Goal: Task Accomplishment & Management: Use online tool/utility

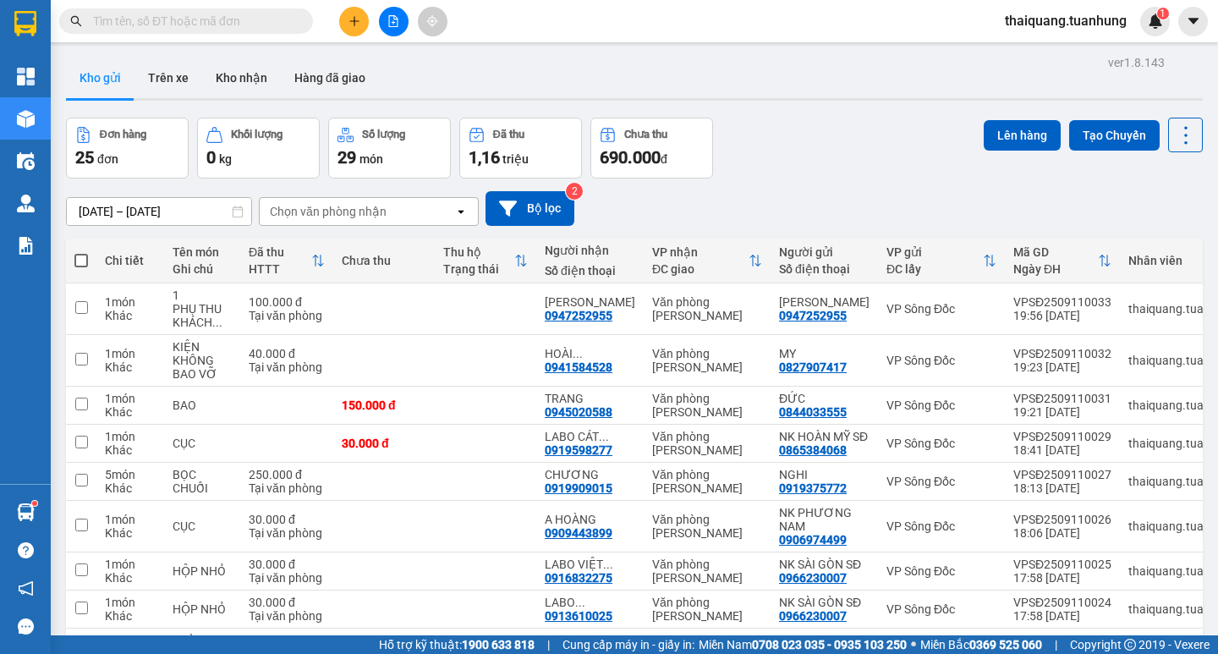
click at [775, 138] on div "Đơn hàng 25 đơn Khối lượng 0 kg Số lượng 29 món Đã thu 1,16 triệu Chưa thu 690.…" at bounding box center [634, 148] width 1137 height 61
click at [263, 71] on button "Kho nhận" at bounding box center [241, 78] width 79 height 41
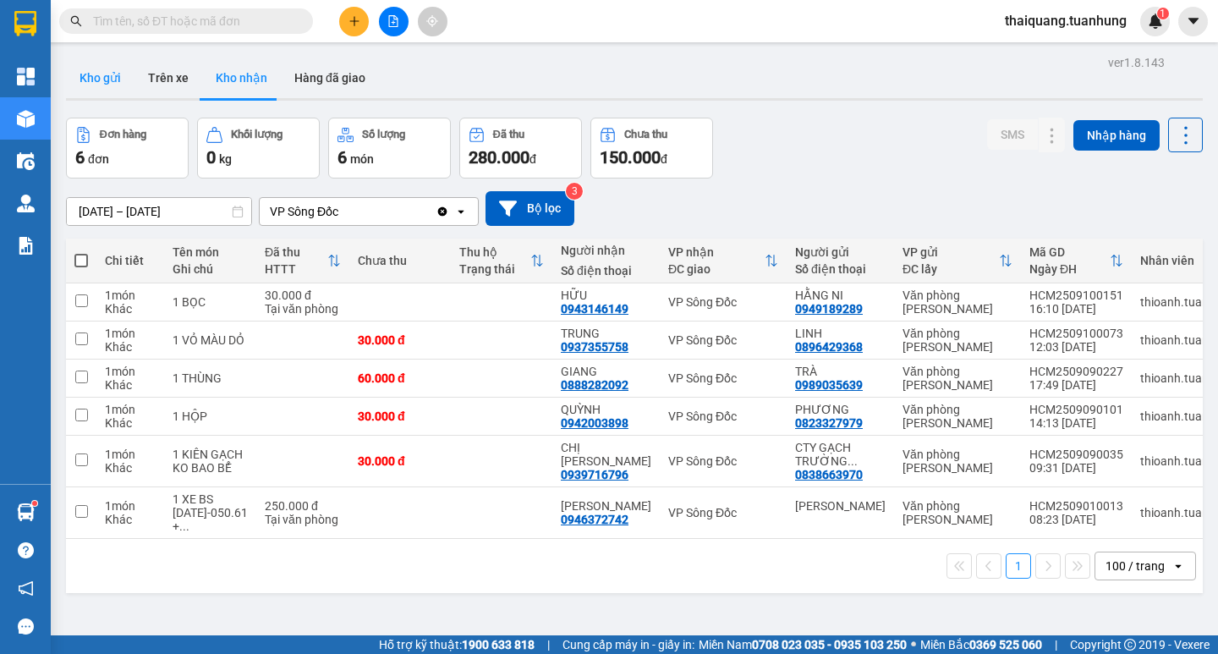
click at [92, 81] on button "Kho gửi" at bounding box center [100, 78] width 69 height 41
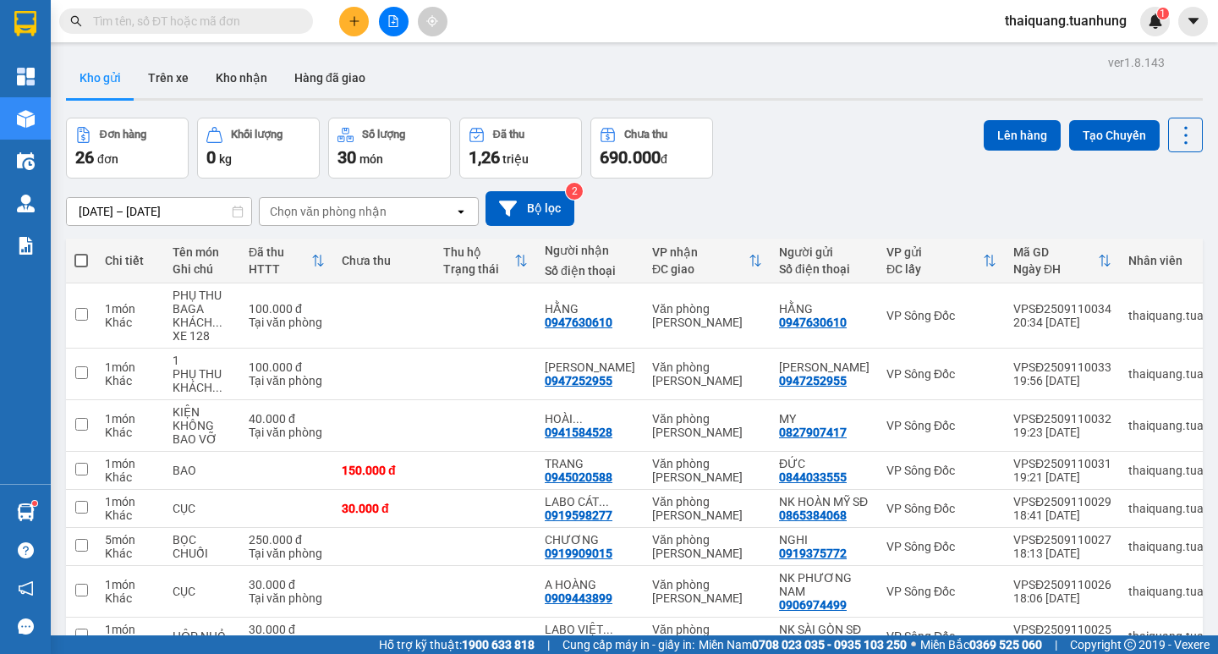
click at [843, 155] on div "Đơn hàng 26 đơn Khối lượng 0 kg Số lượng 30 món Đã thu 1,26 triệu Chưa thu 690.…" at bounding box center [634, 148] width 1137 height 61
click at [829, 131] on div "Đơn hàng 26 đơn Khối lượng 0 kg Số lượng 30 món Đã thu 1,26 triệu Chưa thu 690.…" at bounding box center [634, 148] width 1137 height 61
click at [828, 128] on div "Đơn hàng 26 đơn Khối lượng 0 kg Số lượng 30 món Đã thu 1,26 triệu Chưa thu 690.…" at bounding box center [634, 148] width 1137 height 61
click at [775, 139] on div "Đơn hàng 26 đơn Khối lượng 0 kg Số lượng 30 món Đã thu 1,26 triệu Chưa thu 690.…" at bounding box center [634, 148] width 1137 height 61
click at [743, 164] on div "Đơn hàng 26 đơn Khối lượng 0 kg Số lượng 30 món Đã thu 1,26 triệu Chưa thu 690.…" at bounding box center [634, 148] width 1137 height 61
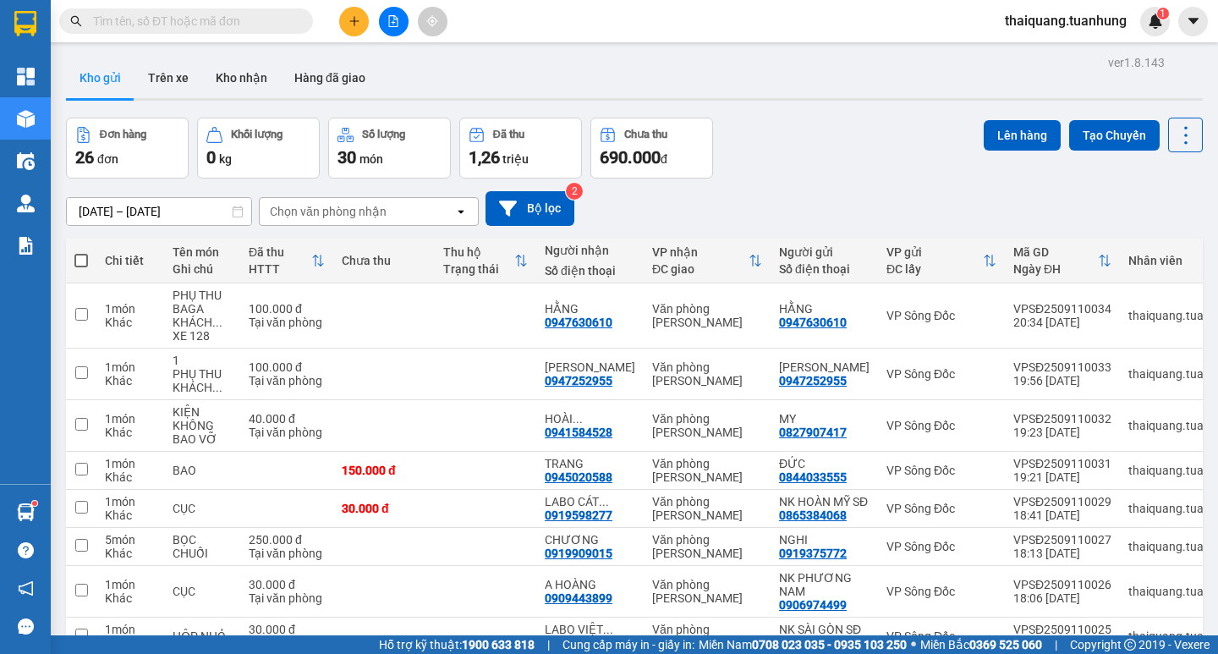
click at [865, 107] on div "ver 1.8.143 Kho gửi Trên xe Kho nhận Hàng đã giao Đơn hàng 26 đơn Khối lượng 0 …" at bounding box center [634, 428] width 1150 height 755
click at [793, 164] on div "Đơn hàng 26 đơn Khối lượng 0 kg Số lượng 30 món Đã thu 1,26 triệu Chưa thu 690.…" at bounding box center [634, 148] width 1137 height 61
click at [784, 80] on div "Kho gửi Trên xe Kho nhận Hàng đã giao" at bounding box center [634, 80] width 1137 height 45
click at [812, 94] on div "Kho gửi Trên xe Kho nhận Hàng đã giao" at bounding box center [634, 80] width 1137 height 45
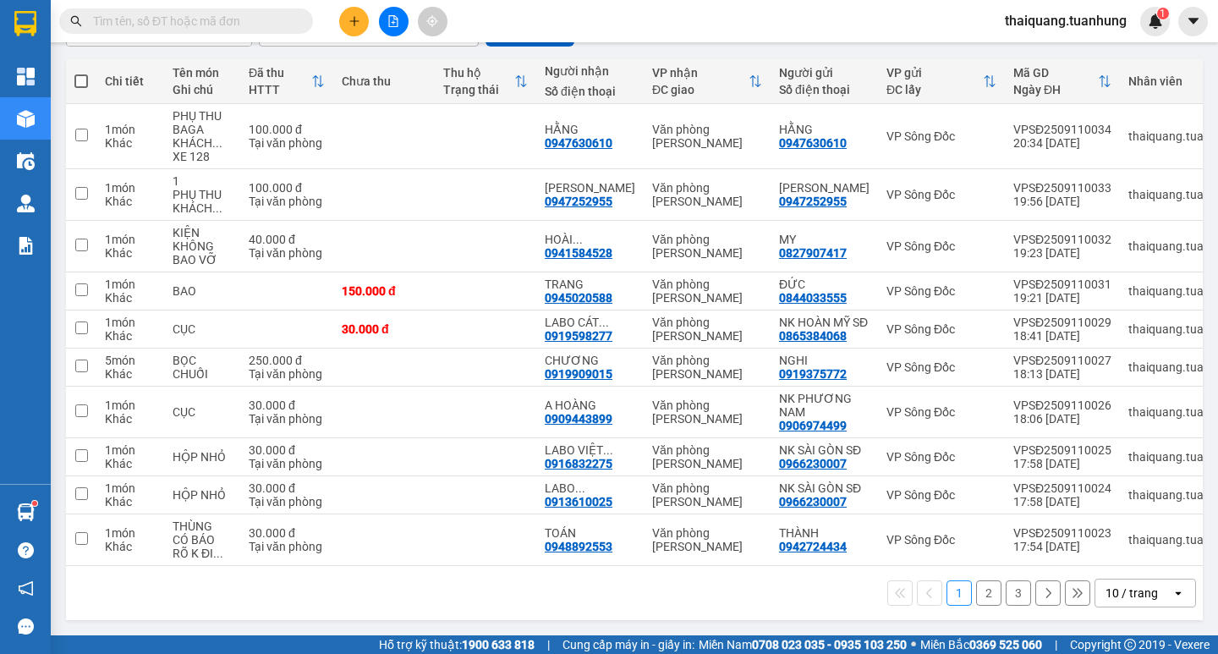
click at [1128, 591] on div "10 / trang" at bounding box center [1132, 593] width 52 height 17
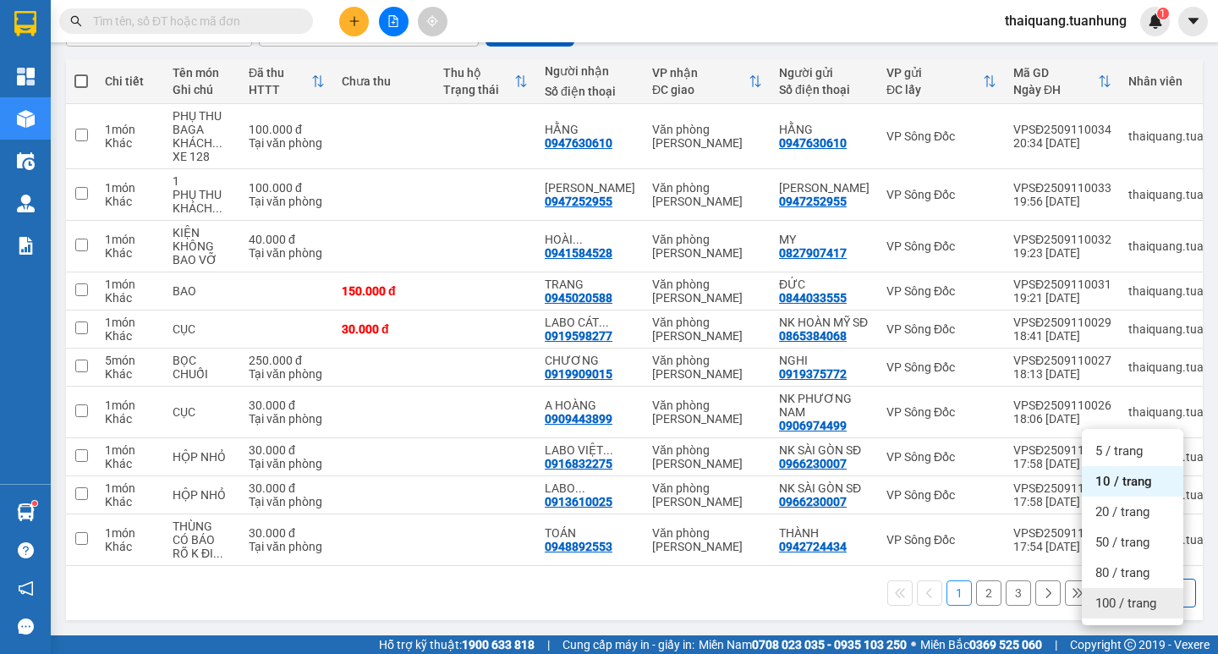
click at [1123, 595] on span "100 / trang" at bounding box center [1125, 603] width 61 height 17
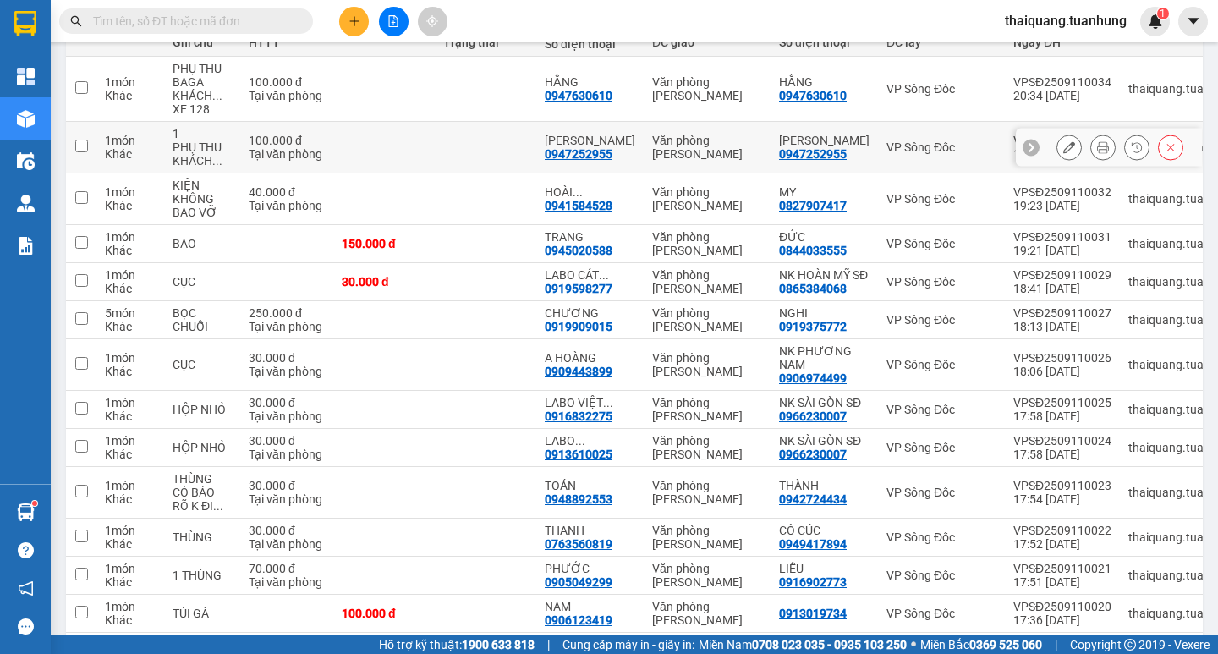
scroll to position [58, 0]
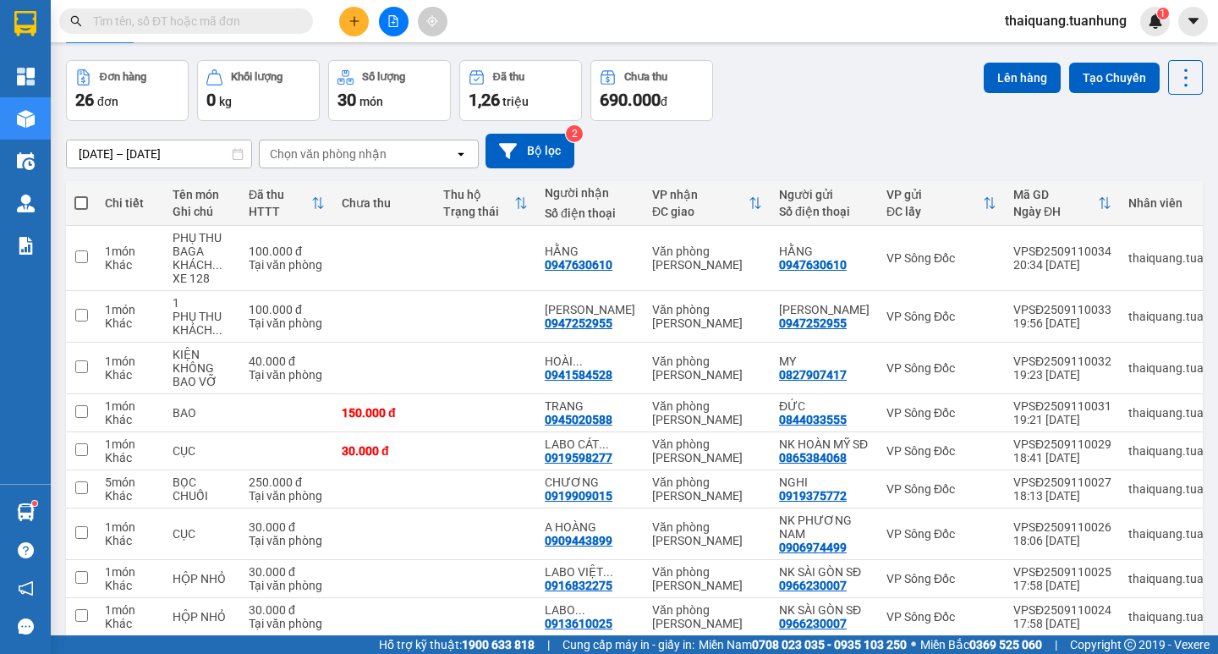
click at [86, 203] on span at bounding box center [81, 203] width 14 height 14
click at [81, 195] on input "checkbox" at bounding box center [81, 195] width 0 height 0
checkbox input "true"
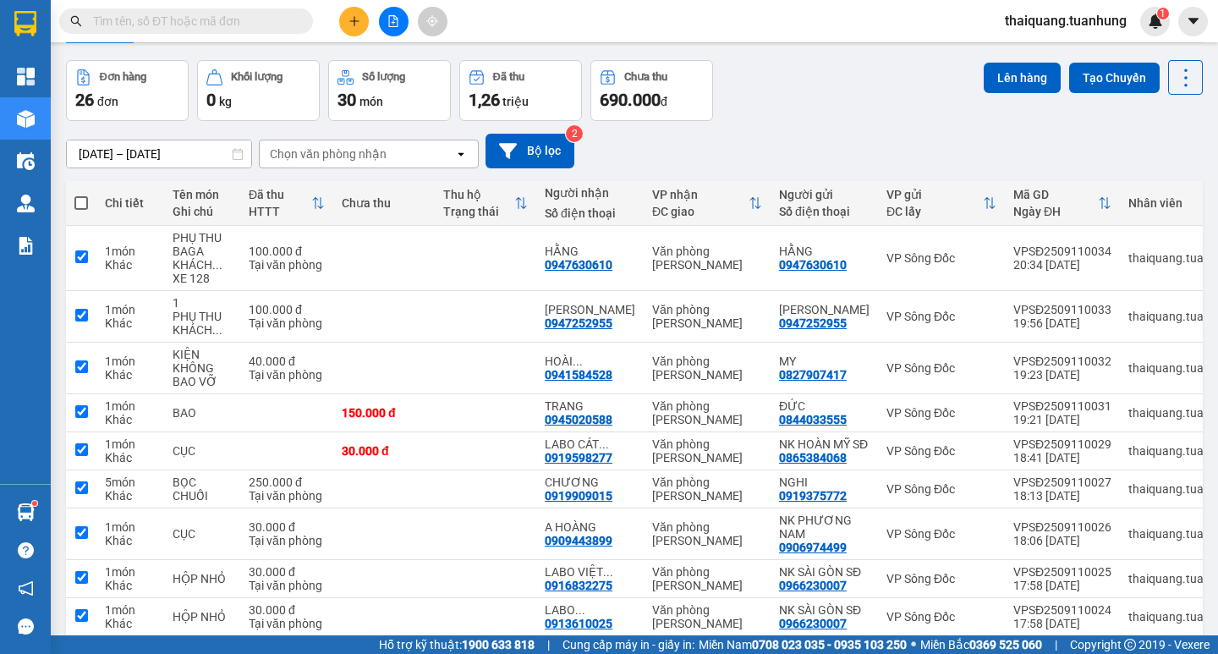
checkbox input "true"
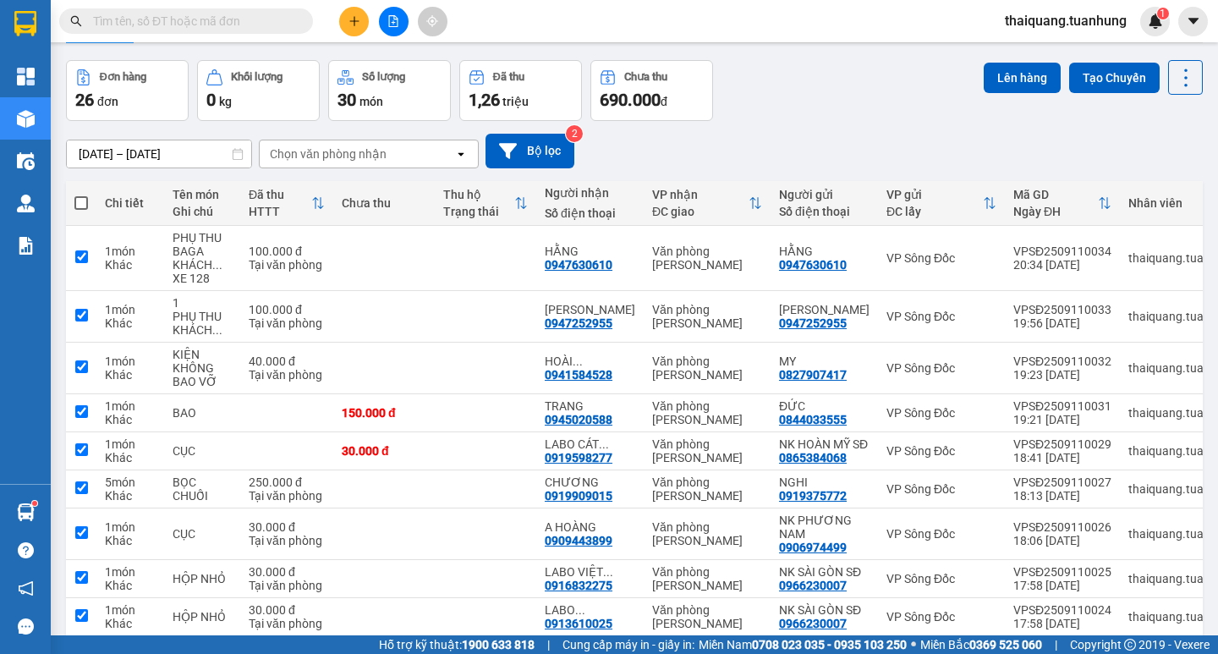
checkbox input "true"
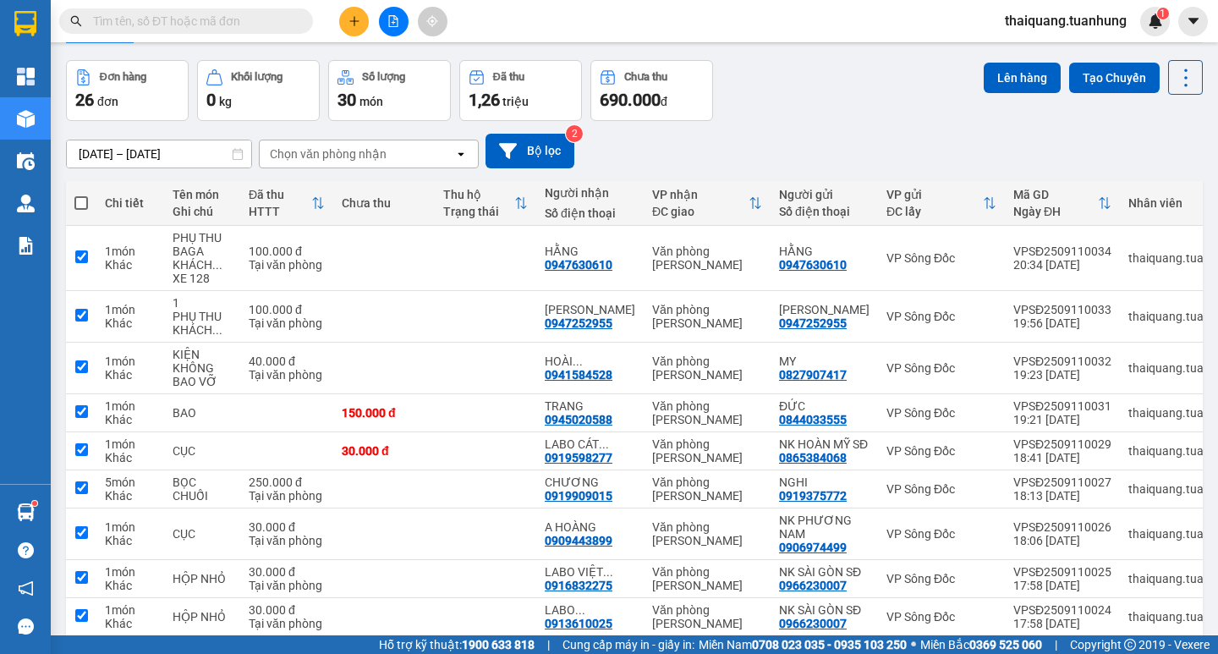
checkbox input "true"
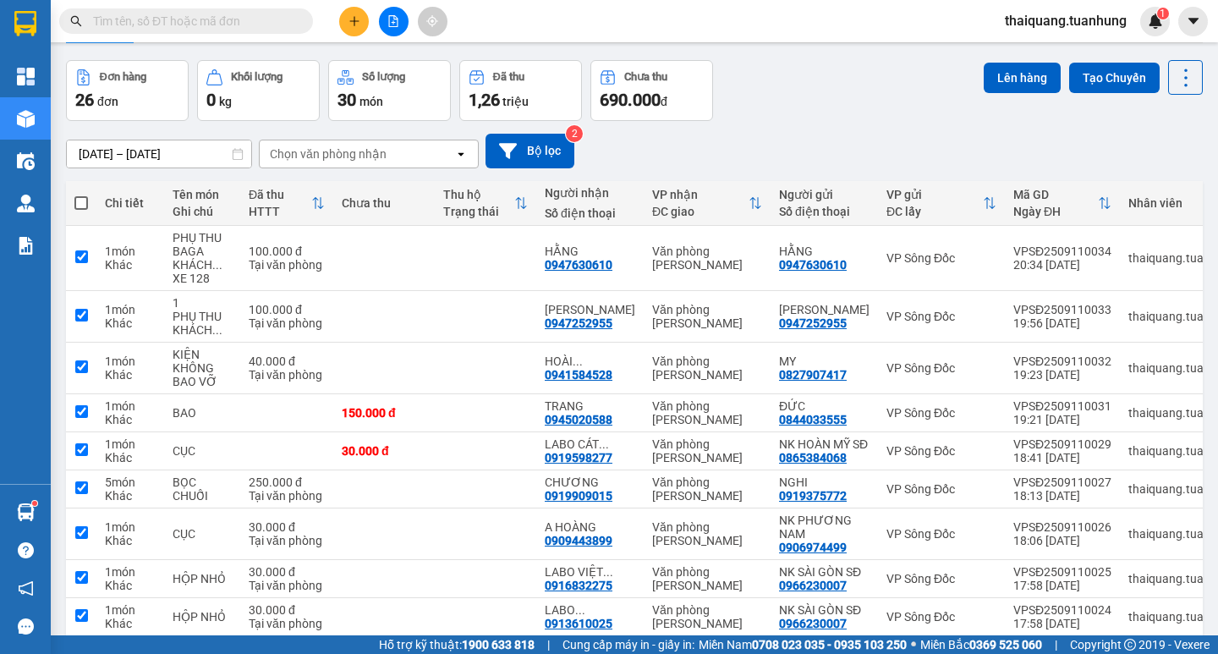
checkbox input "true"
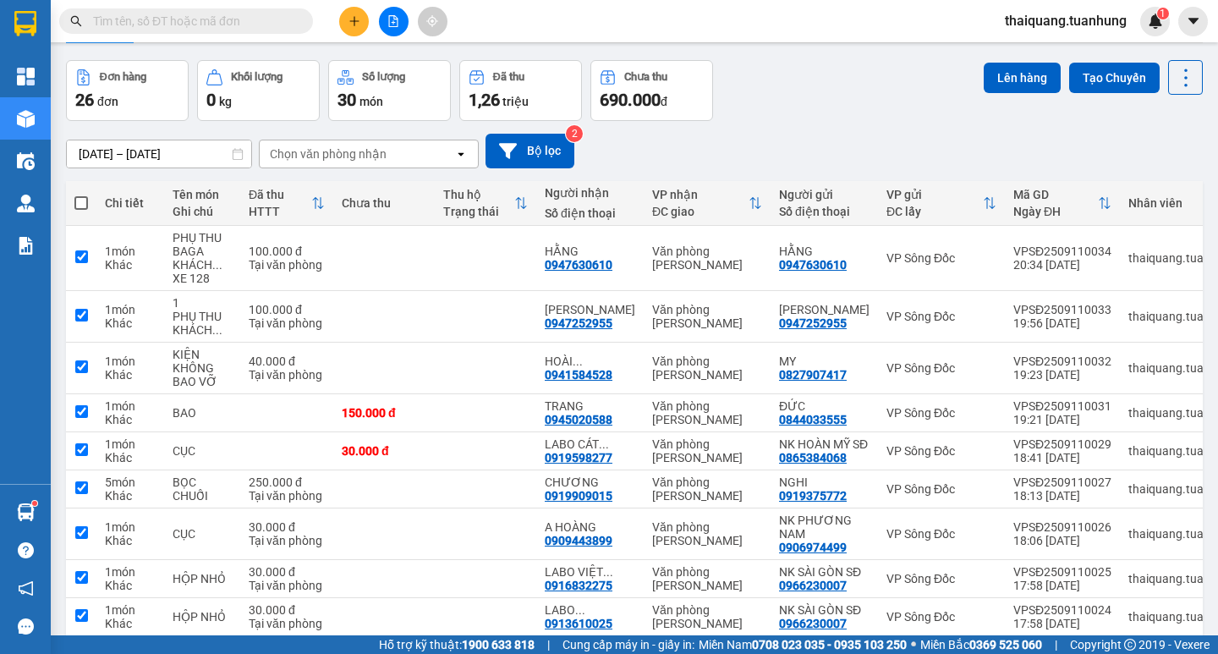
checkbox input "true"
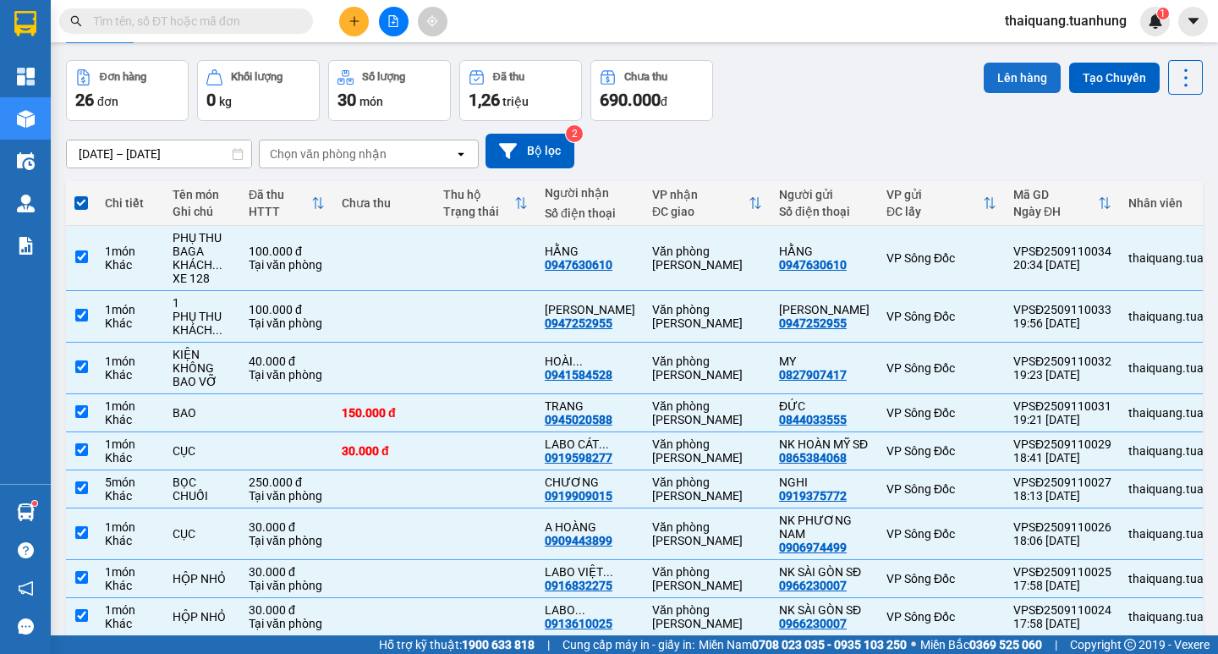
click at [995, 82] on button "Lên hàng" at bounding box center [1022, 78] width 77 height 30
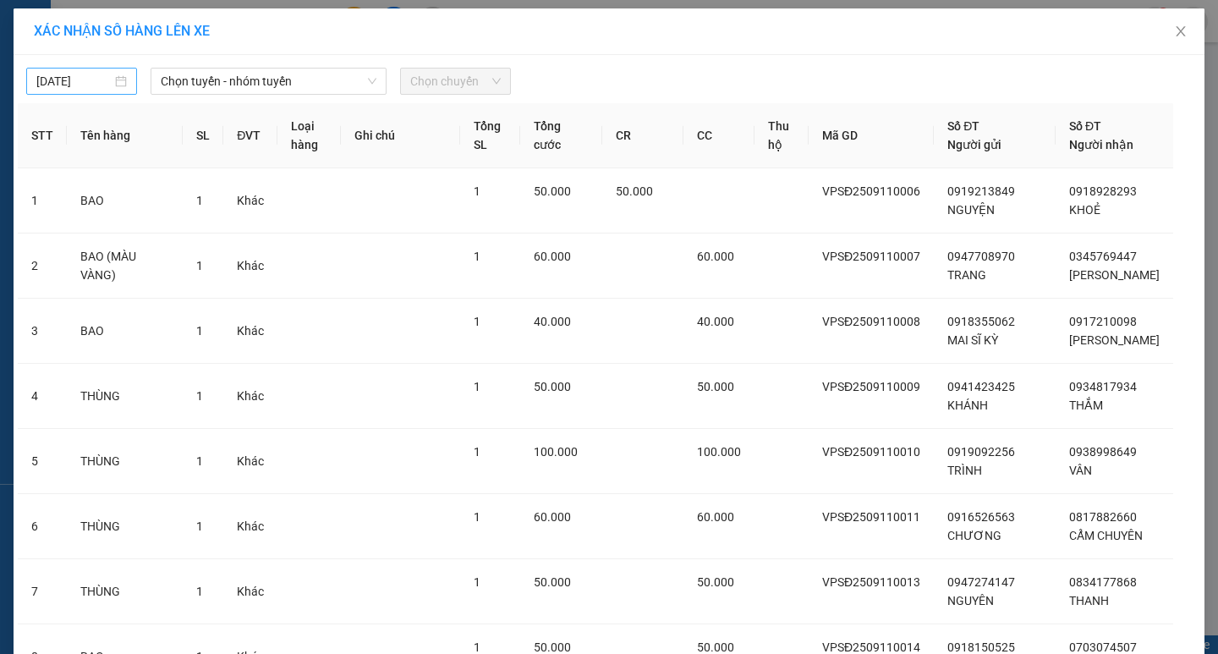
type input "[DATE]"
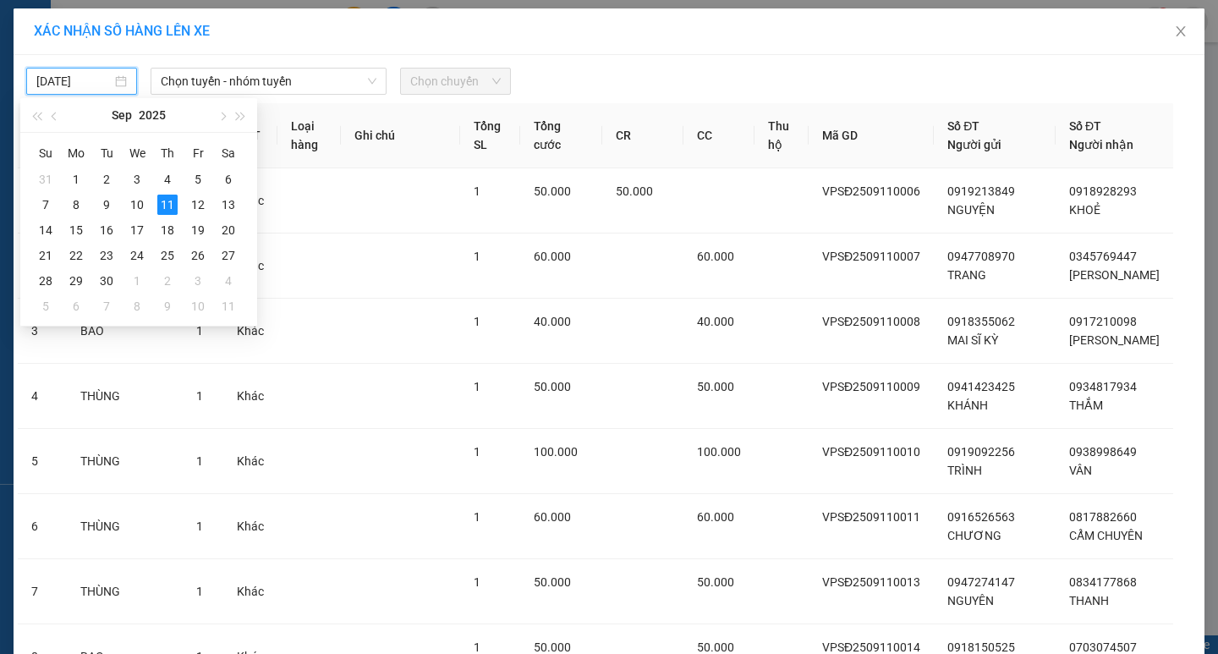
click at [84, 82] on input "[DATE]" at bounding box center [73, 81] width 75 height 19
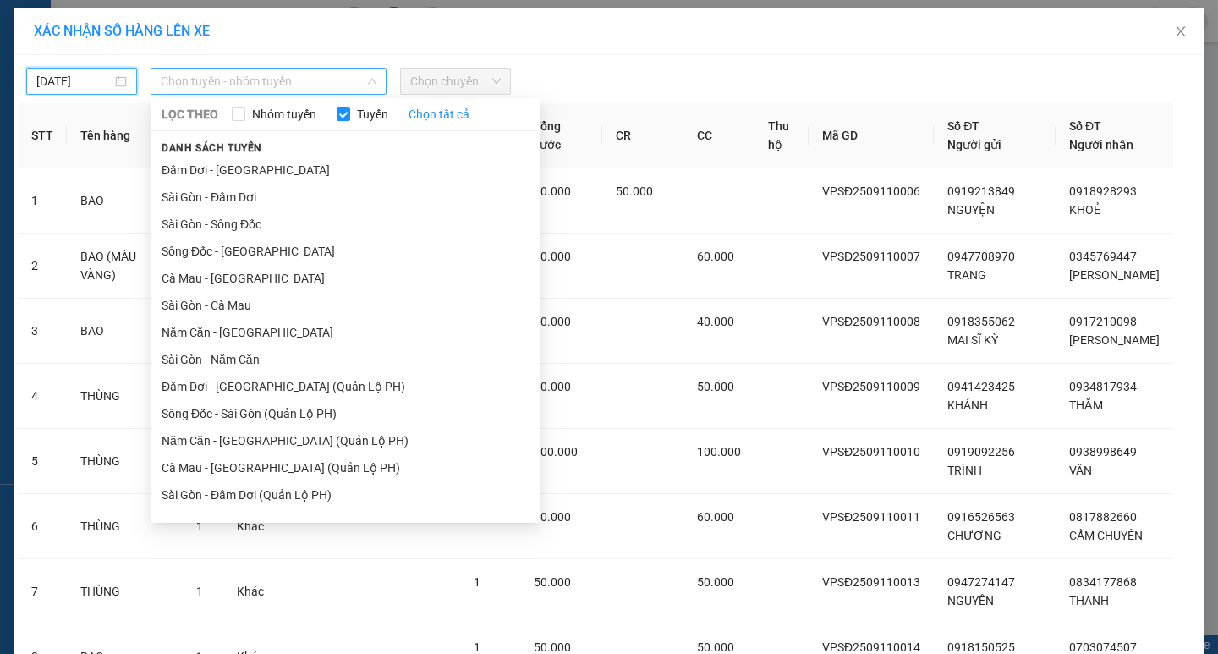
click at [252, 83] on span "Chọn tuyến - nhóm tuyến" at bounding box center [269, 81] width 216 height 25
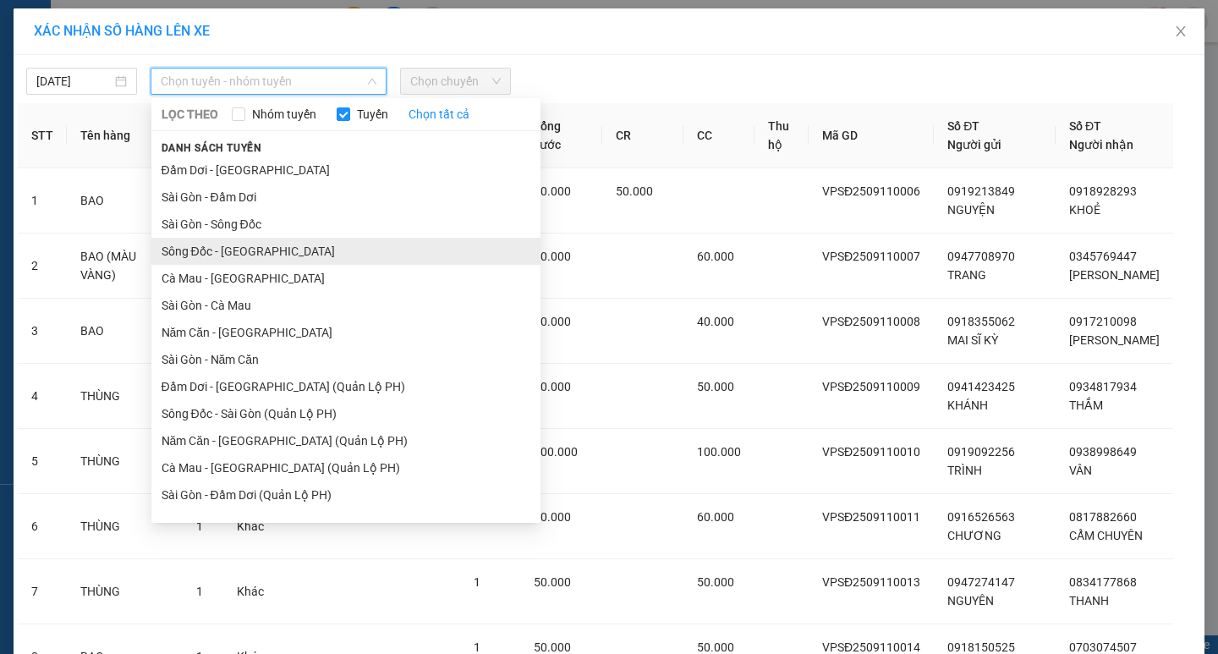
click at [206, 251] on li "Sông Đốc - [GEOGRAPHIC_DATA]" at bounding box center [345, 251] width 389 height 27
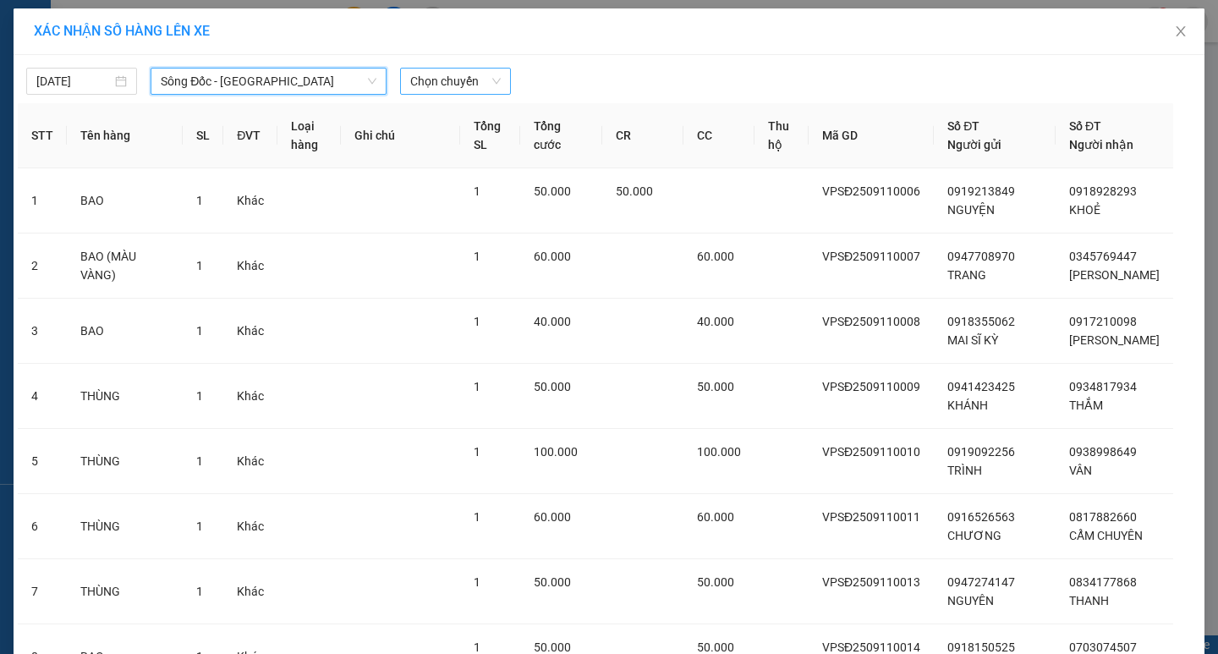
click at [435, 86] on span "Chọn chuyến" at bounding box center [455, 81] width 91 height 25
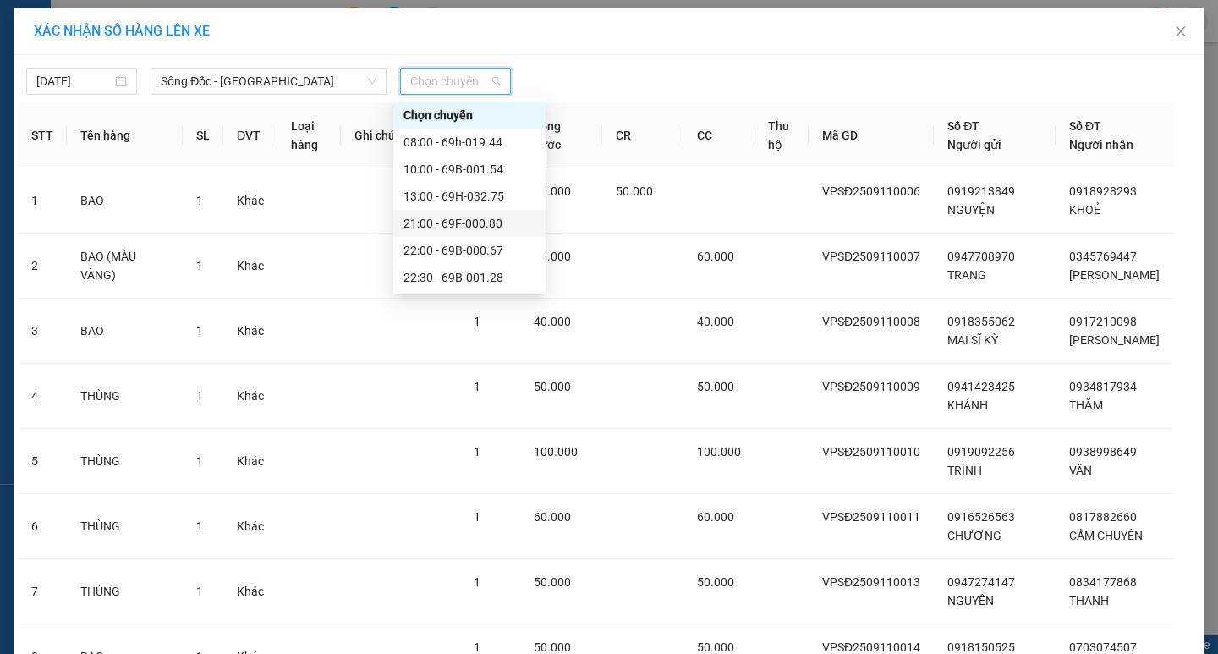
click at [453, 223] on div "21:00 - 69F-000.80" at bounding box center [469, 223] width 132 height 19
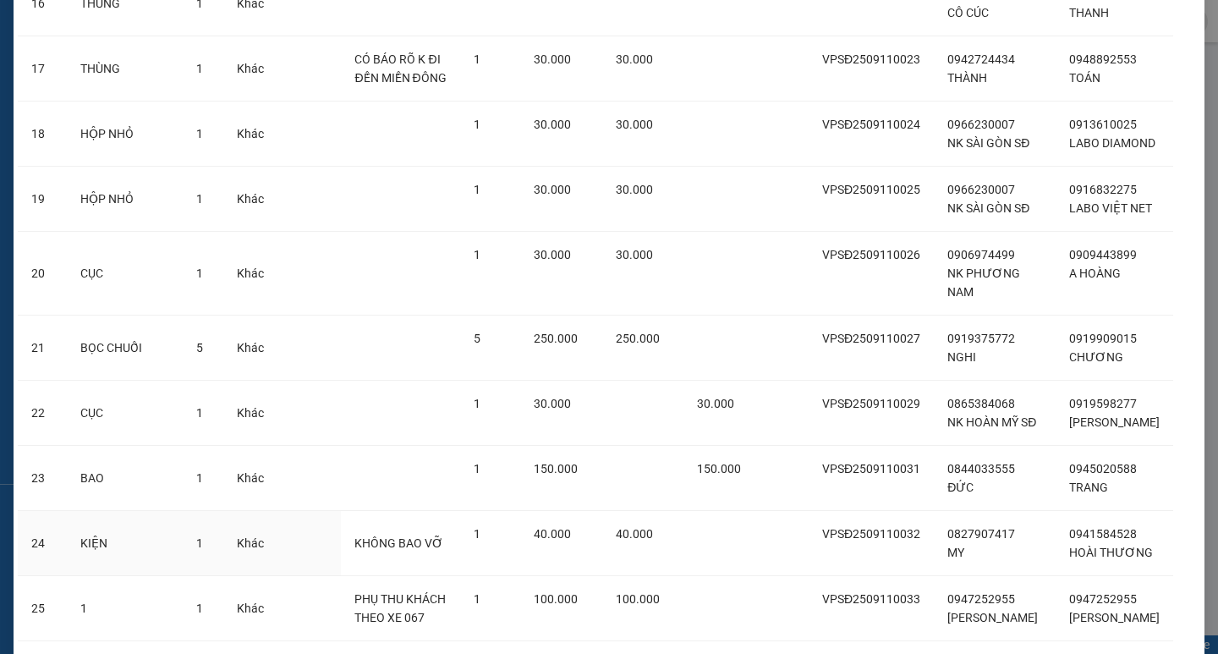
scroll to position [1416, 0]
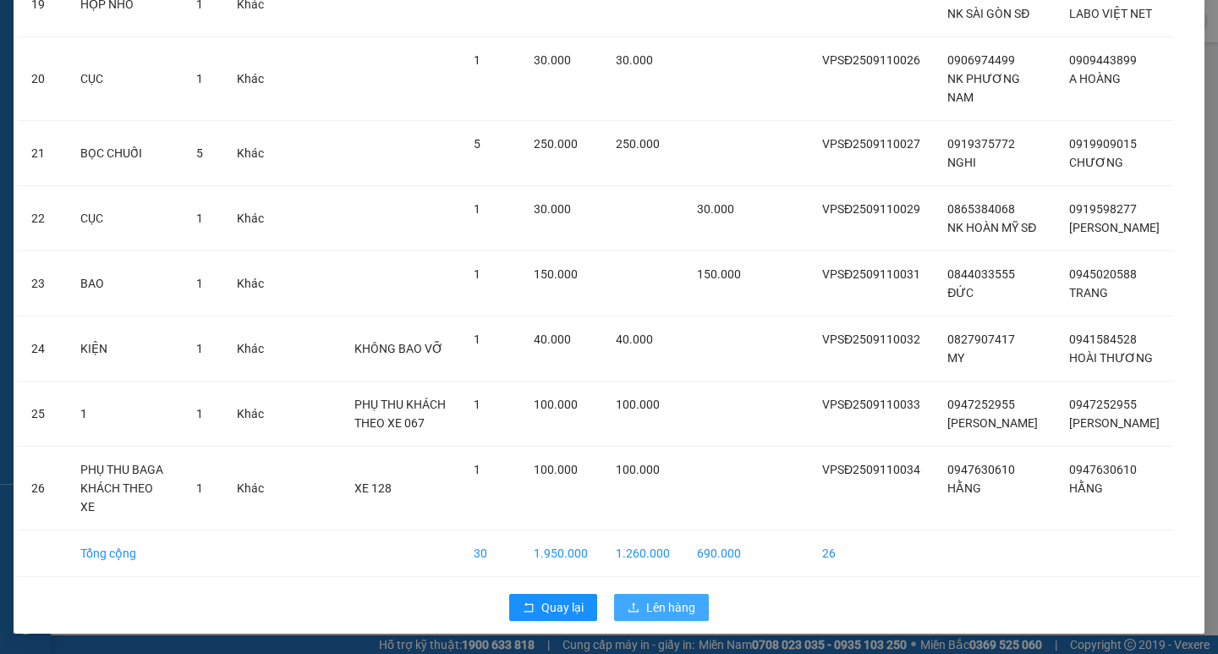
click at [665, 612] on span "Lên hàng" at bounding box center [670, 607] width 49 height 19
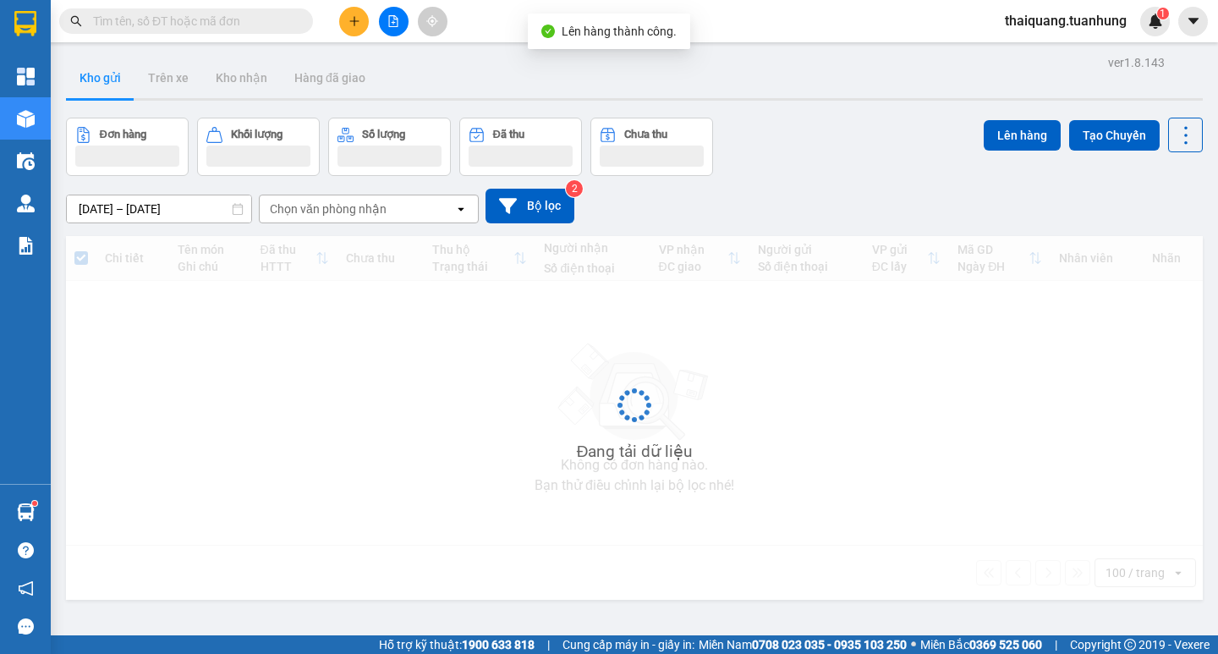
scroll to position [78, 0]
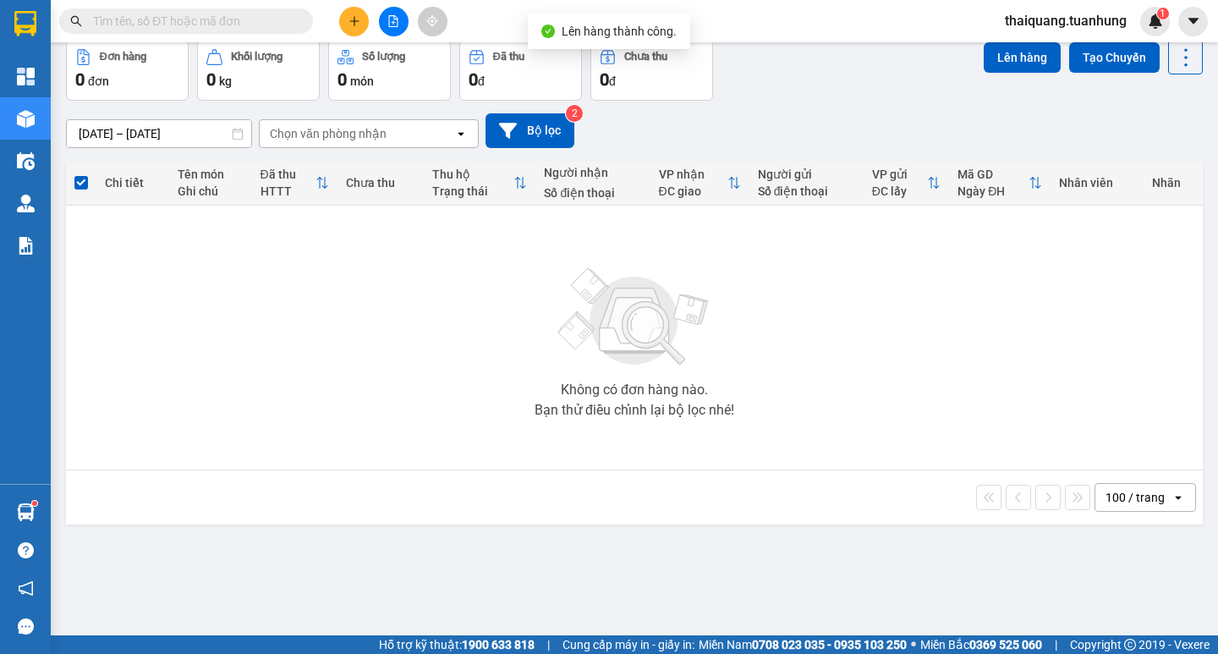
click at [843, 98] on div "Đơn hàng 0 đơn Khối lượng 0 kg Số lượng 0 món Đã thu 0 đ Chưa thu 0 đ Lên hàng …" at bounding box center [634, 70] width 1137 height 61
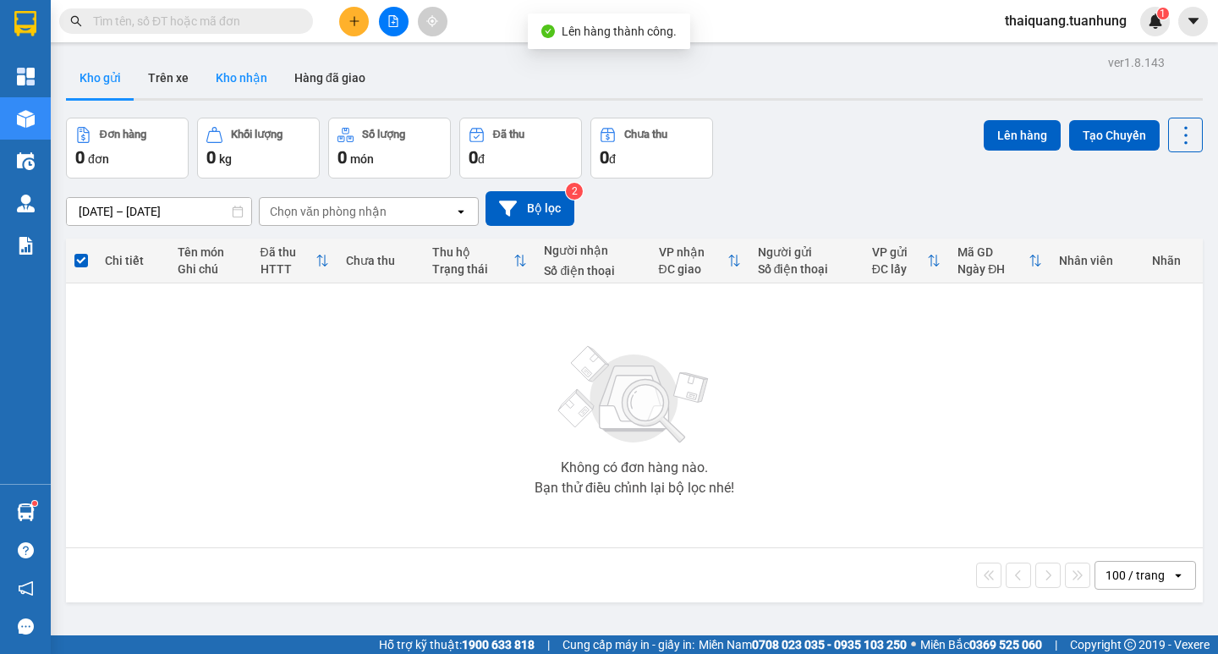
click at [255, 90] on button "Kho nhận" at bounding box center [241, 78] width 79 height 41
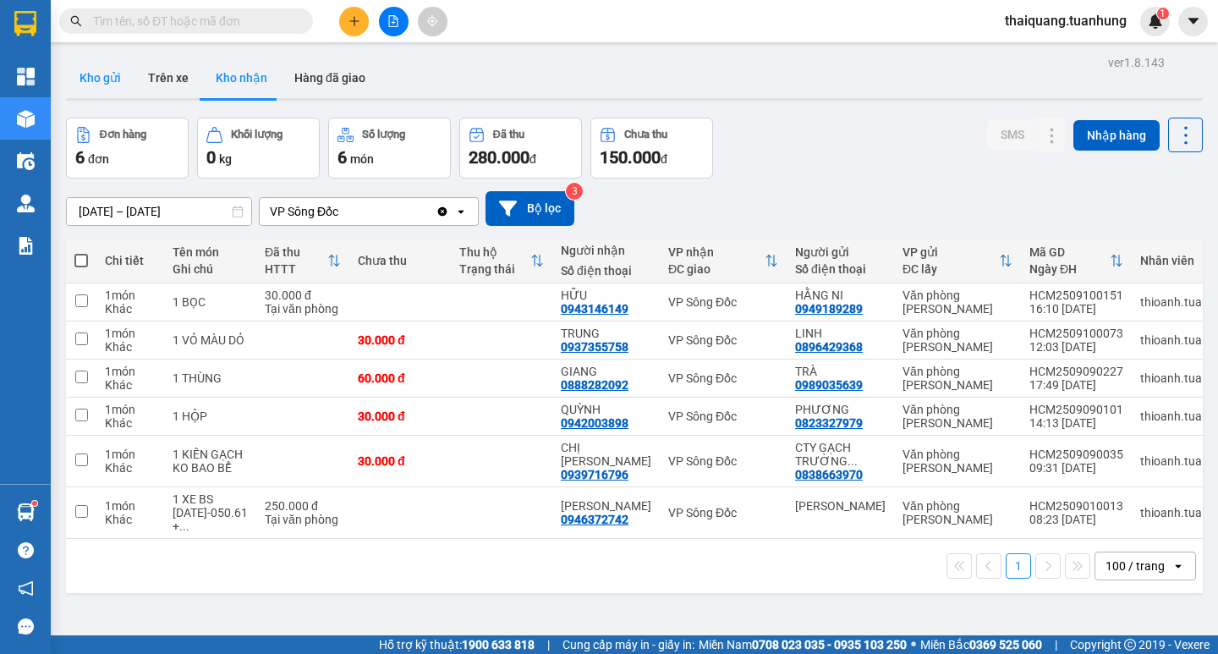
click at [96, 85] on button "Kho gửi" at bounding box center [100, 78] width 69 height 41
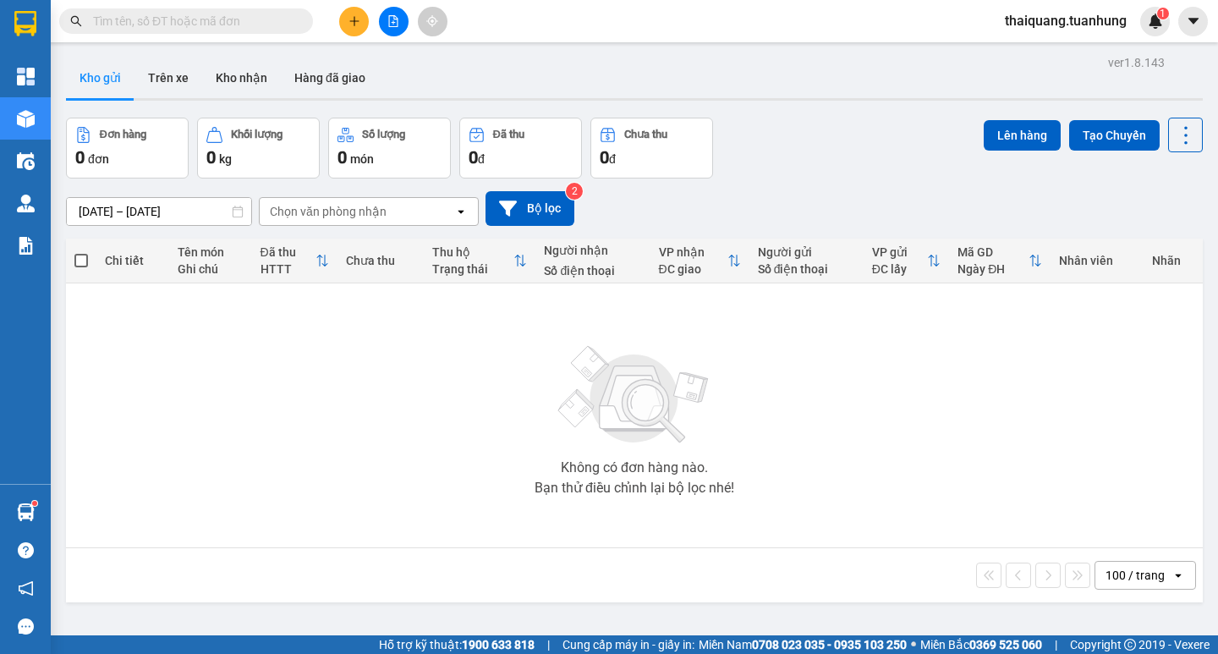
drag, startPoint x: 805, startPoint y: 102, endPoint x: 679, endPoint y: 4, distance: 159.2
click at [806, 102] on div "Kho gửi Trên xe Kho nhận Hàng đã giao" at bounding box center [634, 80] width 1137 height 45
